Goal: Find contact information: Find contact information

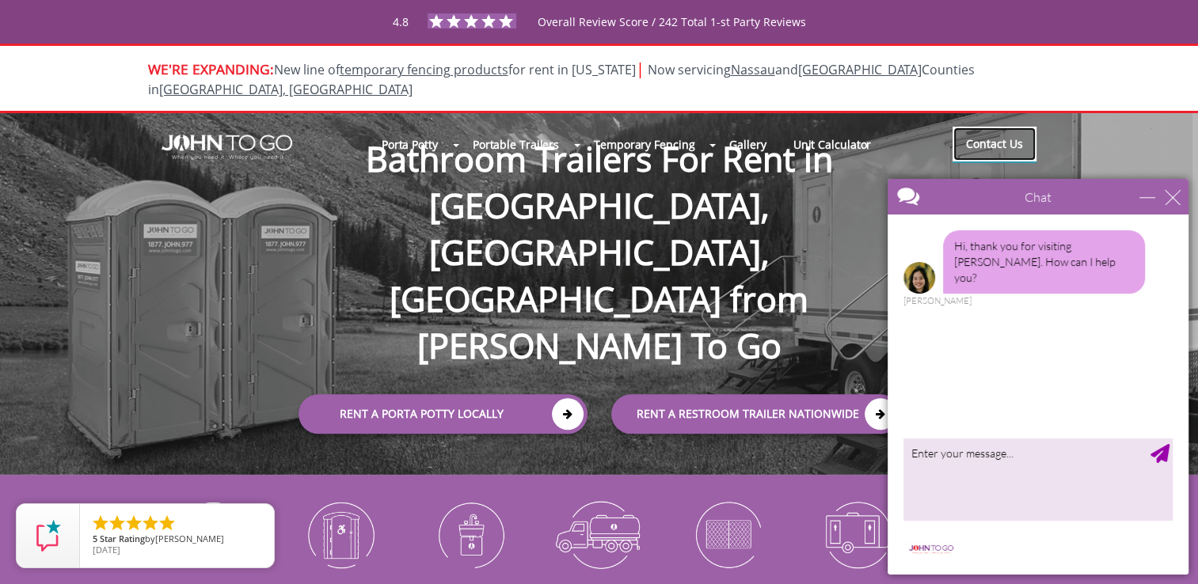
click at [1000, 127] on link "Contact Us" at bounding box center [994, 144] width 84 height 35
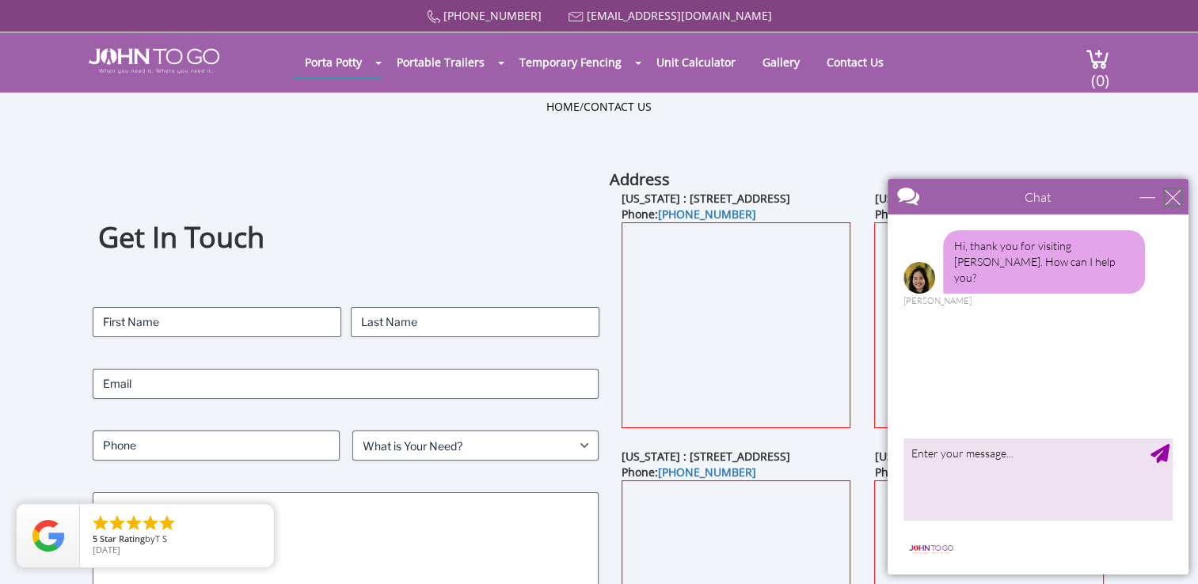
click at [1175, 190] on div "close" at bounding box center [1172, 197] width 16 height 16
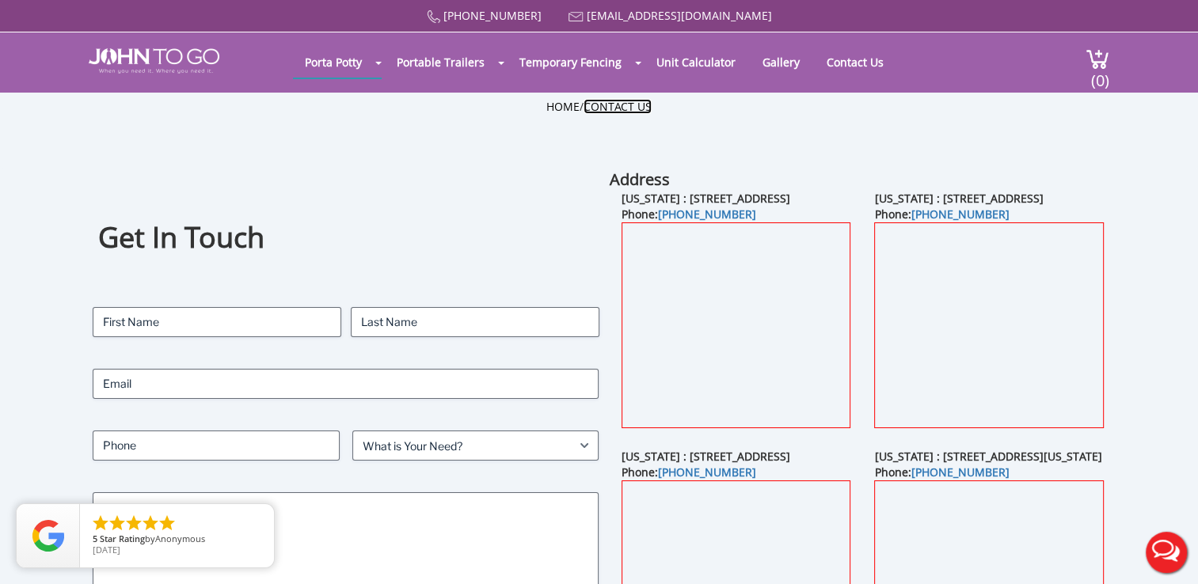
click at [624, 103] on link "Contact Us" at bounding box center [617, 106] width 68 height 15
click at [632, 13] on link "[EMAIL_ADDRESS][DOMAIN_NAME]" at bounding box center [679, 15] width 185 height 15
